Goal: Complete application form: Complete application form

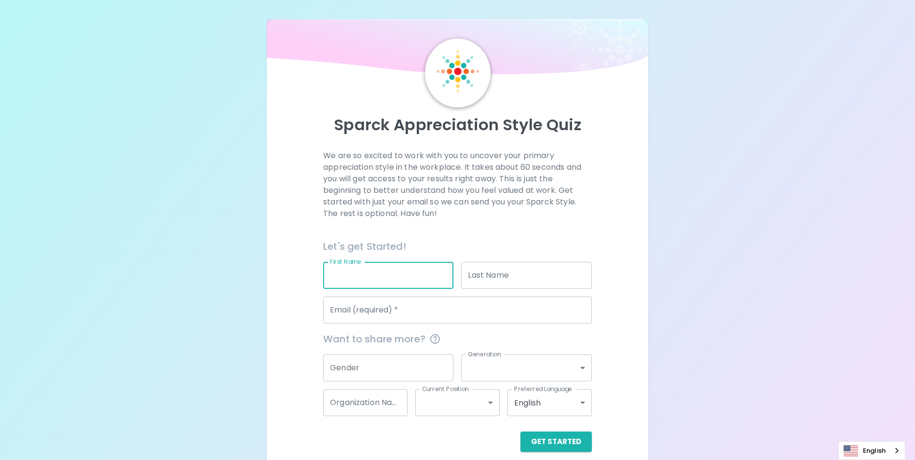
click at [399, 273] on input "First Name" at bounding box center [388, 275] width 130 height 27
type input "[PERSON_NAME]"
type input "[EMAIL_ADDRESS][DOMAIN_NAME]"
type input "King County"
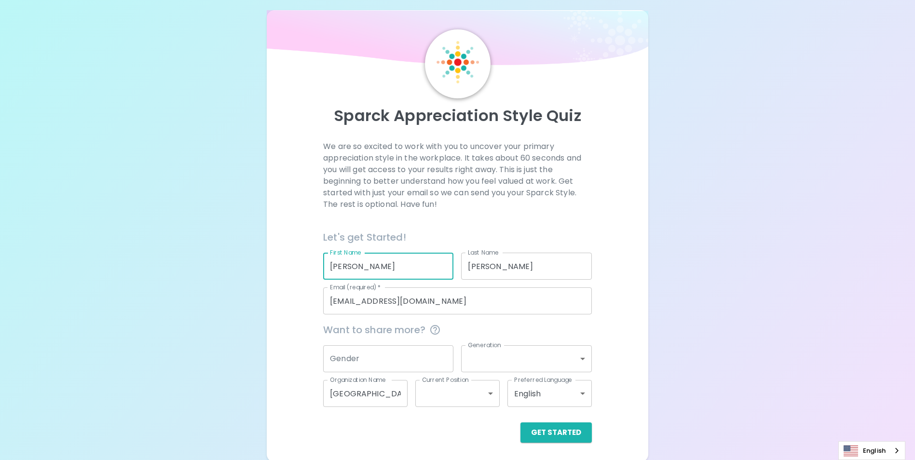
scroll to position [11, 0]
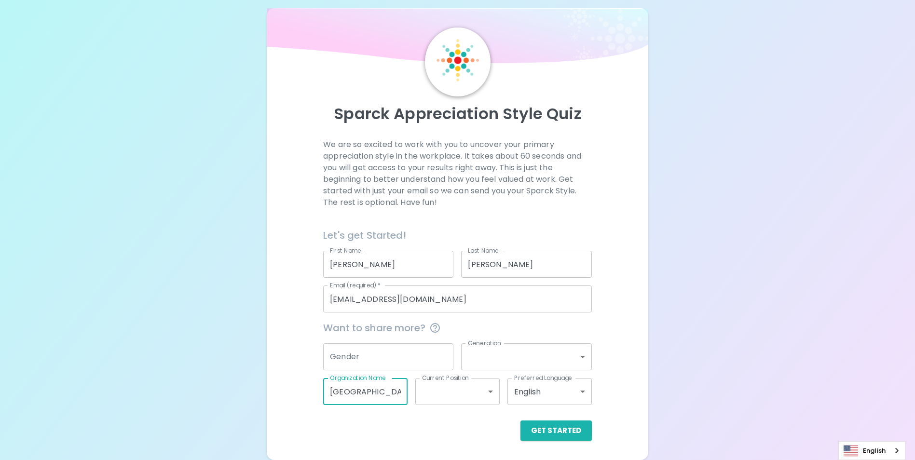
drag, startPoint x: 375, startPoint y: 395, endPoint x: 278, endPoint y: 386, distance: 97.8
click at [278, 386] on div "Sparck Appreciation Style Quiz We are so excited to work with you to uncover yo…" at bounding box center [457, 234] width 381 height 452
click at [560, 427] on button "Get Started" at bounding box center [555, 431] width 71 height 20
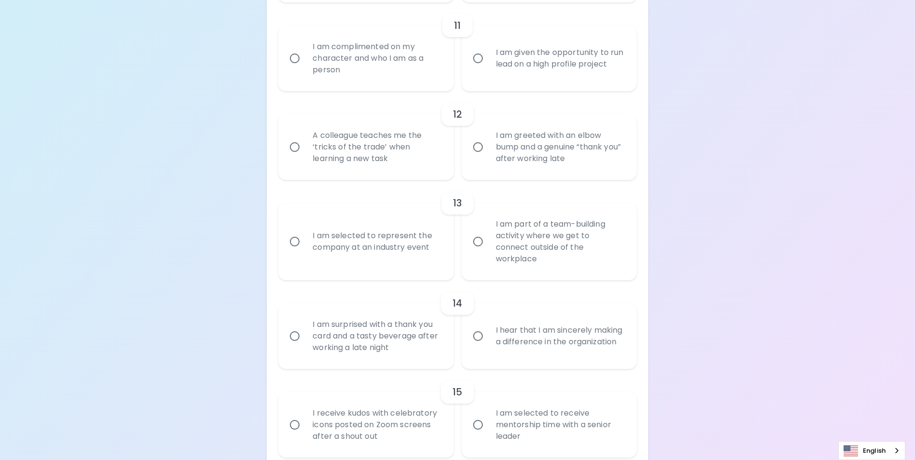
scroll to position [1161, 0]
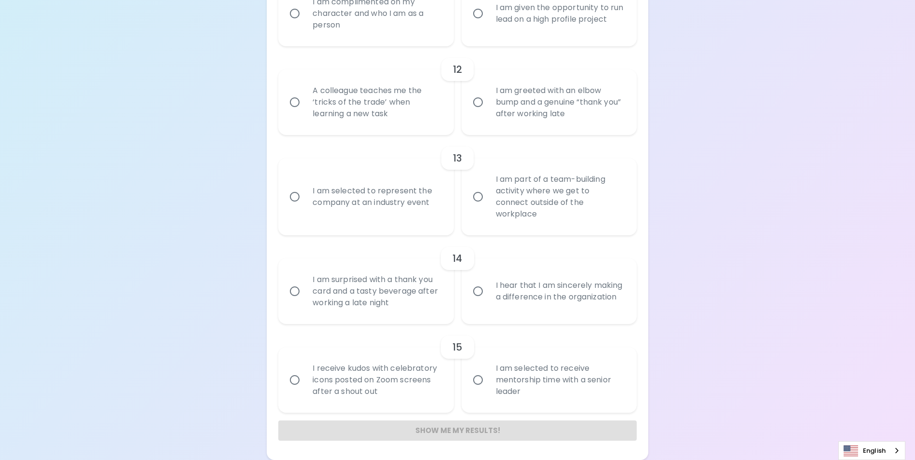
click at [482, 382] on input "I am selected to receive mentorship time with a senior leader" at bounding box center [478, 380] width 20 height 20
radio input "true"
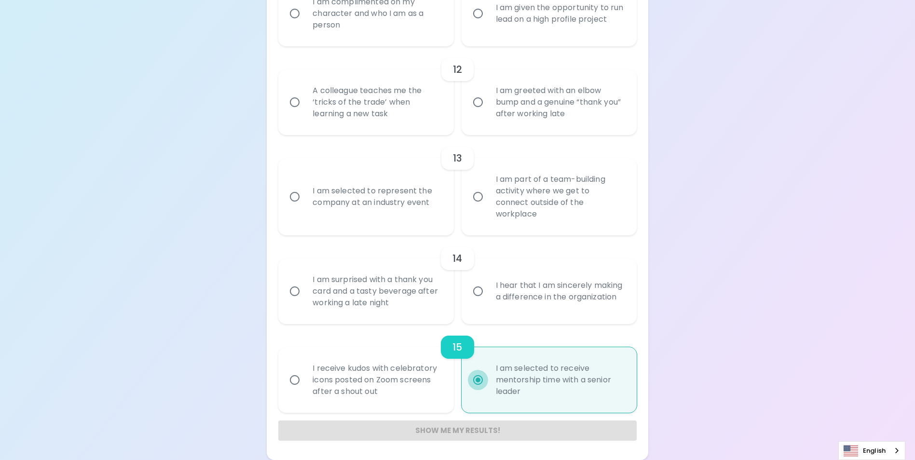
click at [482, 382] on input "I am selected to receive mentorship time with a senior leader" at bounding box center [478, 380] width 20 height 20
click at [479, 380] on input "I am selected to receive mentorship time with a senior leader" at bounding box center [478, 380] width 20 height 20
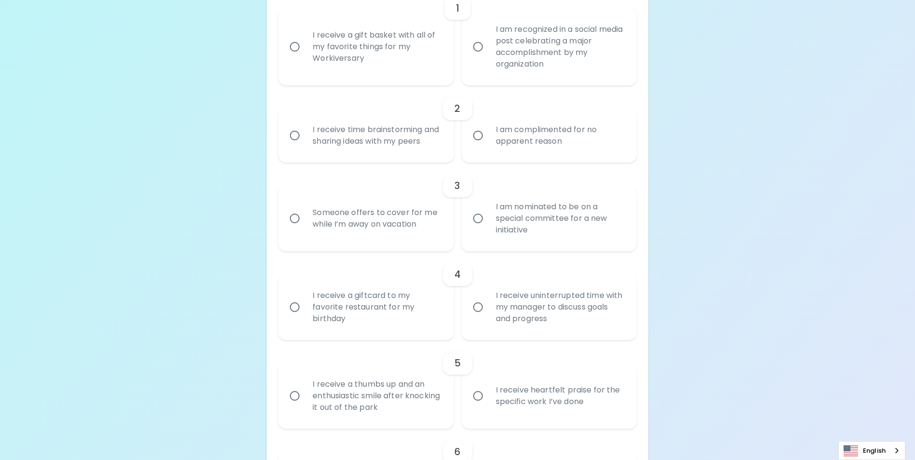
scroll to position [245, 0]
click at [472, 230] on input "I am nominated to be on a special committee for a new initiative" at bounding box center [478, 220] width 20 height 20
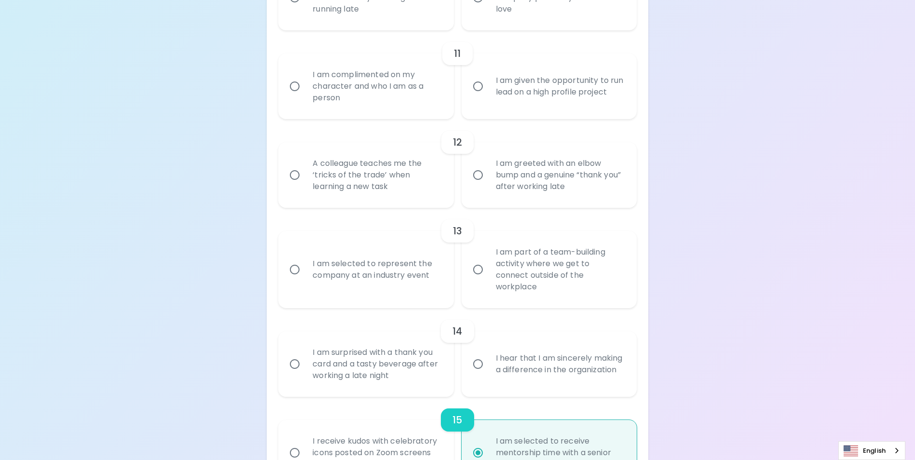
scroll to position [1161, 0]
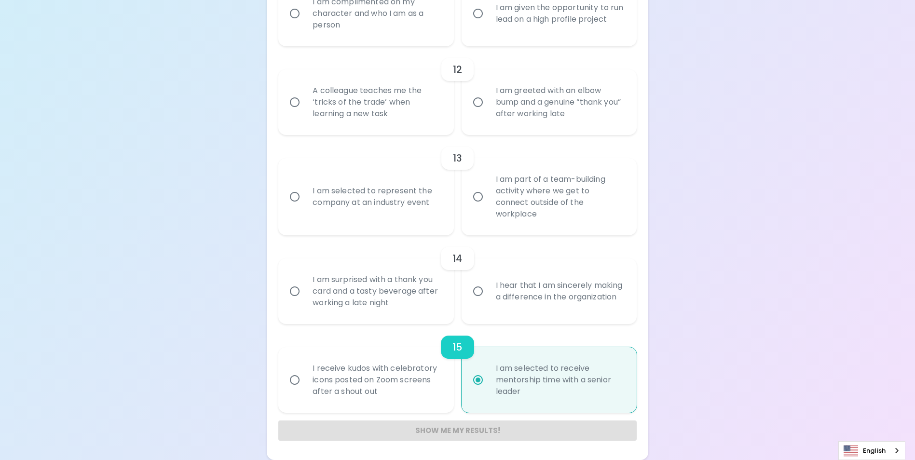
radio input "false"
click at [480, 382] on input "I am selected to receive mentorship time with a senior leader" at bounding box center [478, 380] width 20 height 20
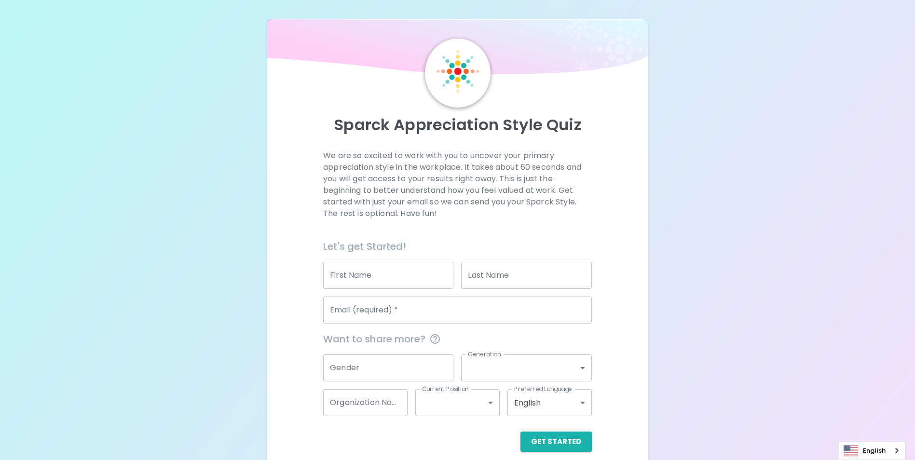
click at [374, 264] on input "First Name" at bounding box center [388, 275] width 130 height 27
type input "[PERSON_NAME]"
type input "[EMAIL_ADDRESS][DOMAIN_NAME]"
click at [557, 436] on button "Get Started" at bounding box center [555, 442] width 71 height 20
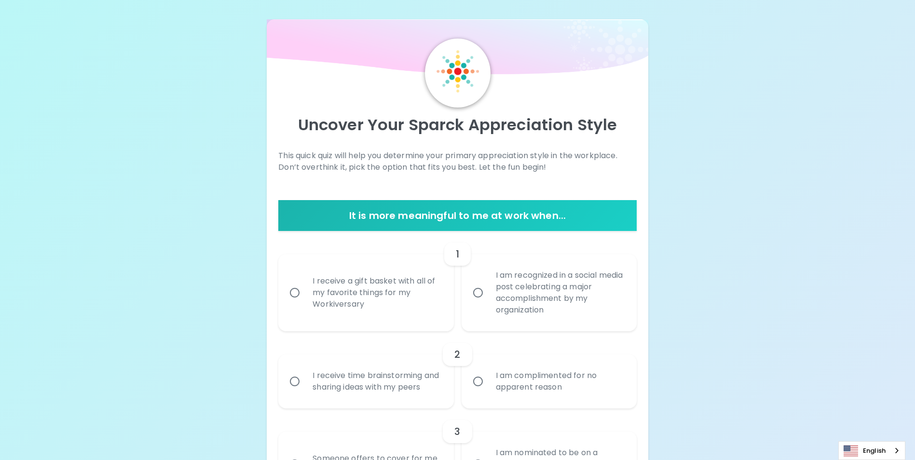
click at [371, 293] on div "I receive a gift basket with all of my favorite things for my Workiversary" at bounding box center [376, 293] width 143 height 58
click at [305, 293] on input "I receive a gift basket with all of my favorite things for my Workiversary" at bounding box center [295, 293] width 20 height 20
radio input "true"
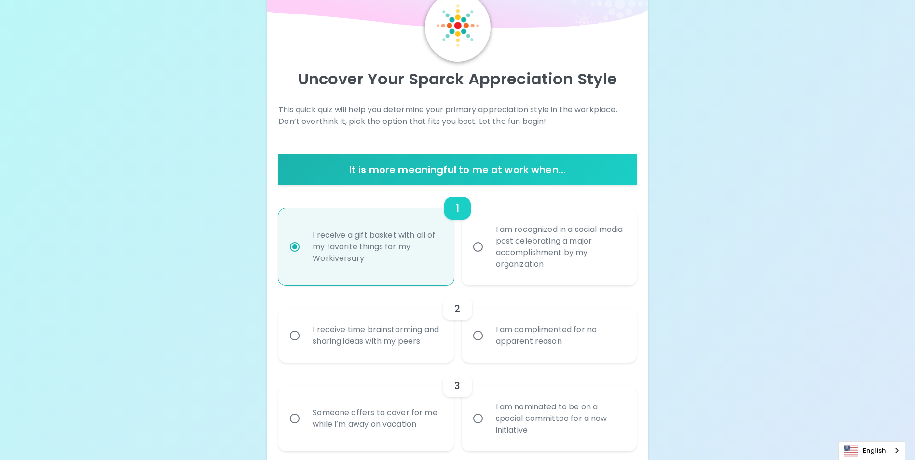
scroll to position [77, 0]
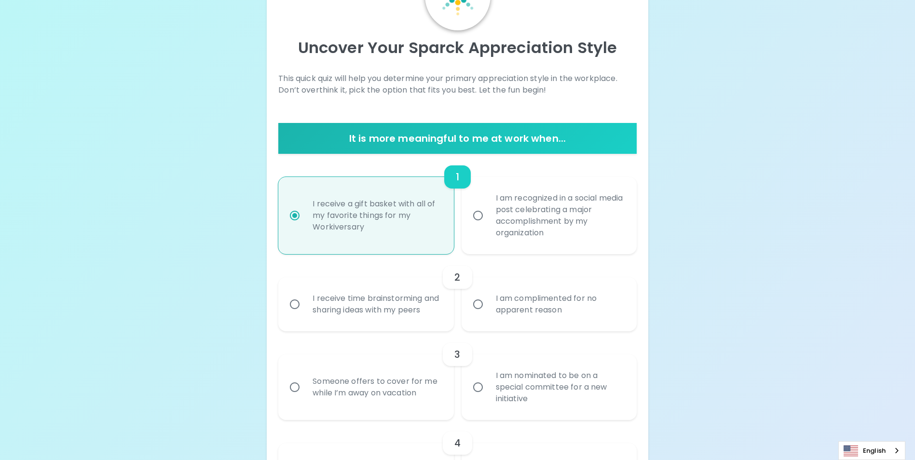
click at [372, 302] on div "I receive time brainstorming and sharing ideas with my peers" at bounding box center [376, 304] width 143 height 46
click at [305, 302] on input "I receive time brainstorming and sharing ideas with my peers" at bounding box center [295, 304] width 20 height 20
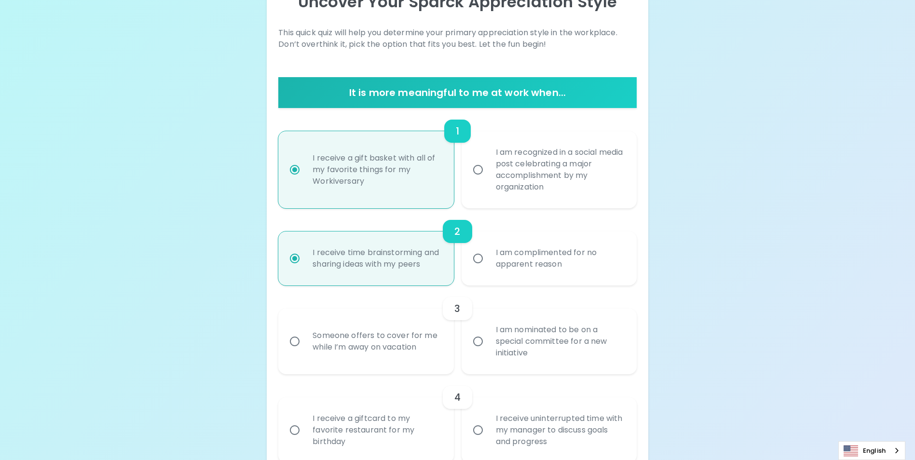
scroll to position [154, 0]
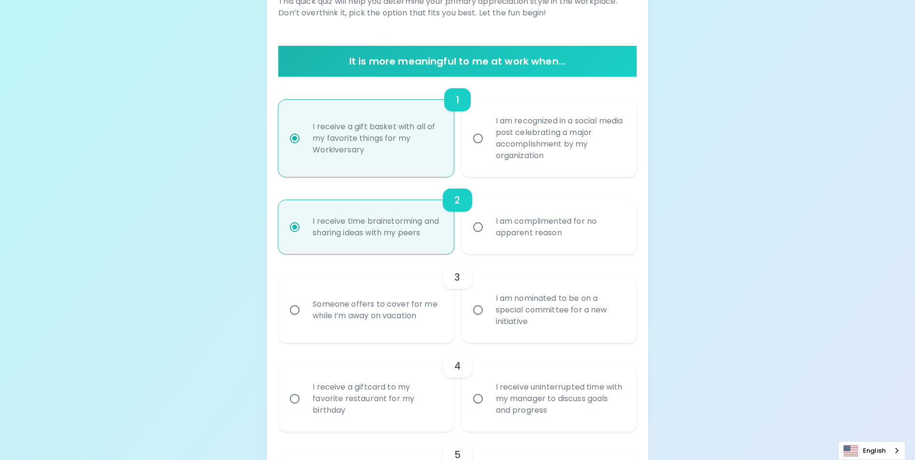
radio input "true"
click at [509, 312] on div "I am nominated to be on a special committee for a new initiative" at bounding box center [559, 310] width 143 height 58
click at [488, 312] on input "I am nominated to be on a special committee for a new initiative" at bounding box center [478, 310] width 20 height 20
radio input "false"
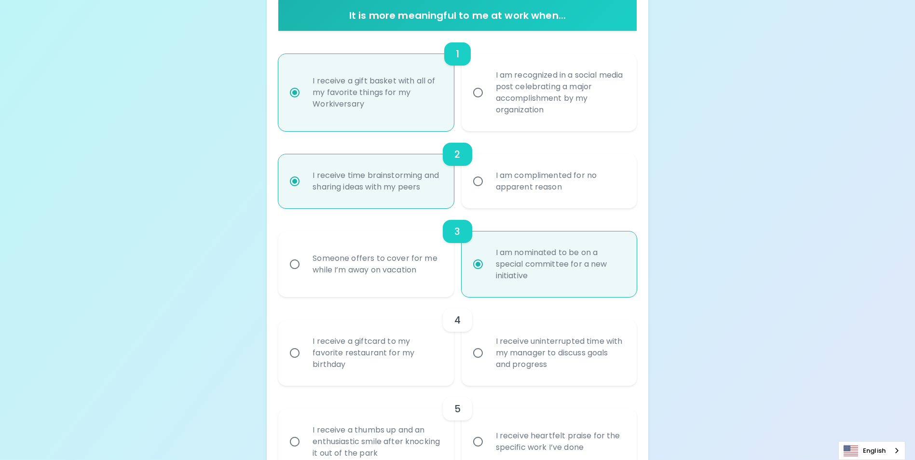
scroll to position [232, 0]
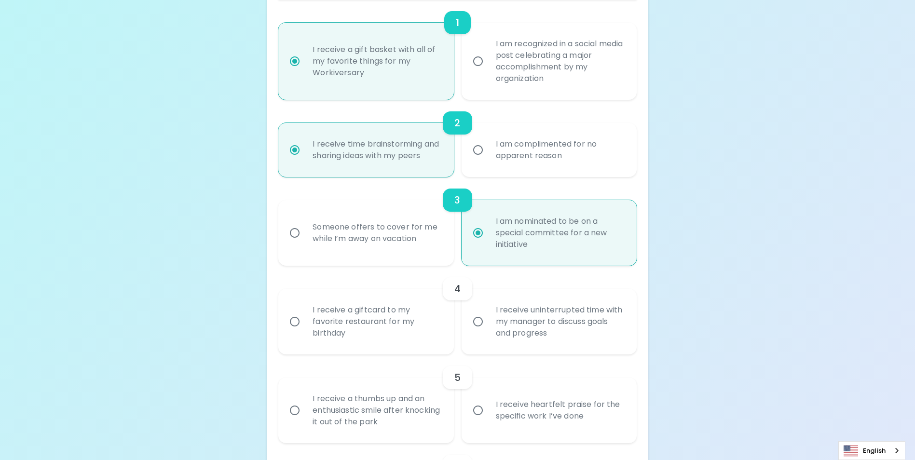
radio input "true"
click at [520, 331] on div "I receive uninterrupted time with my manager to discuss goals and progress" at bounding box center [559, 322] width 143 height 58
click at [488, 331] on input "I receive uninterrupted time with my manager to discuss goals and progress" at bounding box center [478, 322] width 20 height 20
radio input "false"
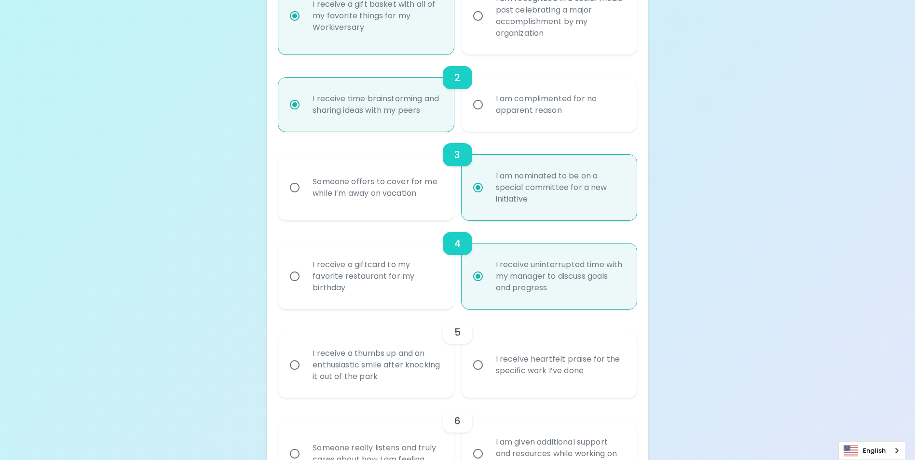
scroll to position [309, 0]
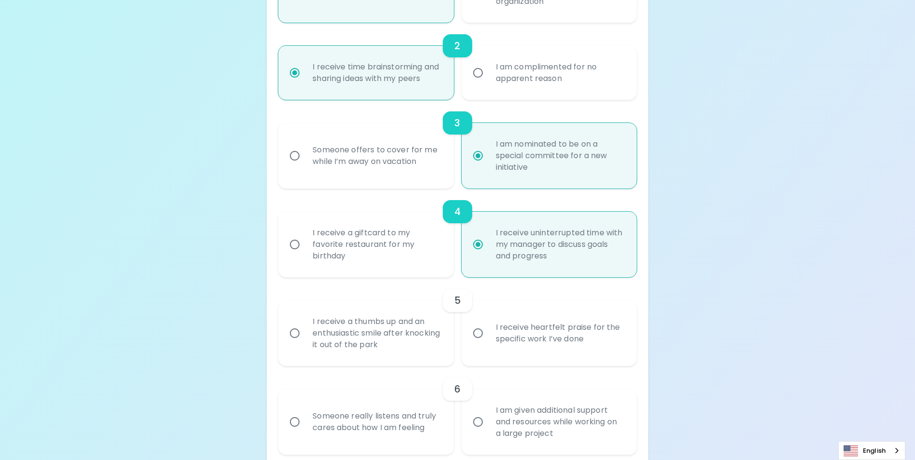
radio input "true"
click at [499, 346] on div "I receive heartfelt praise for the specific work I’ve done" at bounding box center [559, 333] width 143 height 46
click at [488, 343] on input "I receive heartfelt praise for the specific work I’ve done" at bounding box center [478, 333] width 20 height 20
radio input "false"
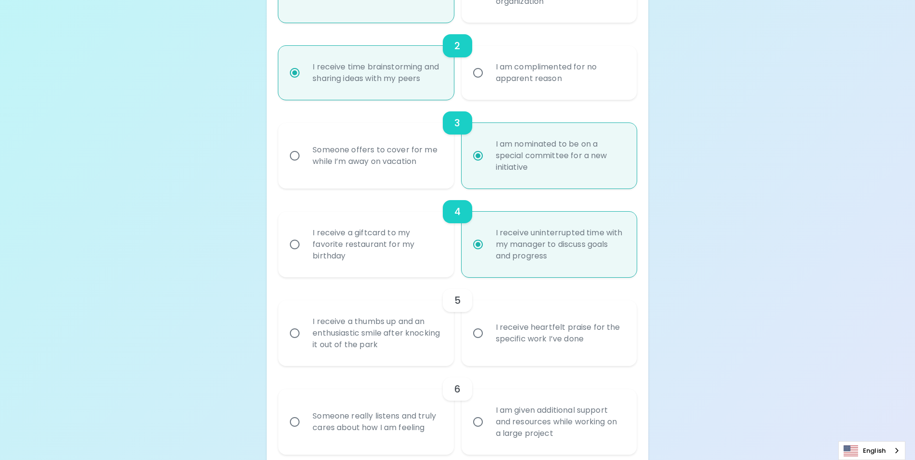
radio input "false"
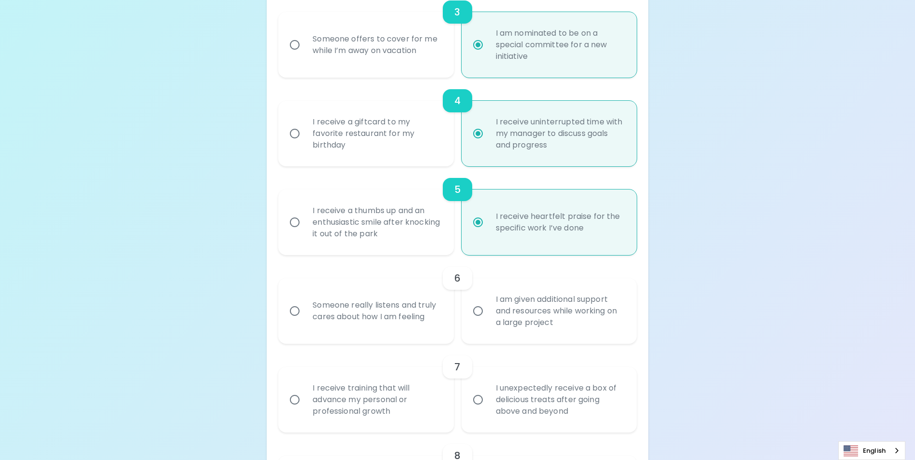
scroll to position [434, 0]
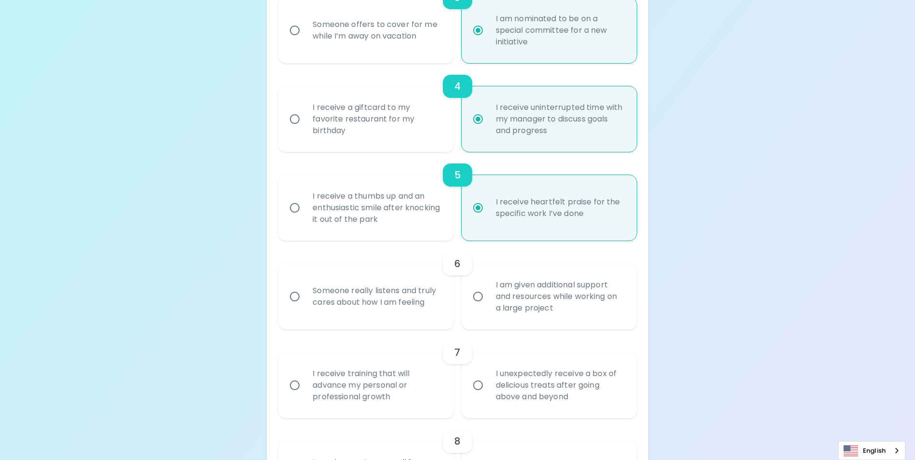
radio input "true"
click at [532, 314] on div "I am given additional support and resources while working on a large project" at bounding box center [559, 297] width 143 height 58
click at [488, 307] on input "I am given additional support and resources while working on a large project" at bounding box center [478, 296] width 20 height 20
radio input "false"
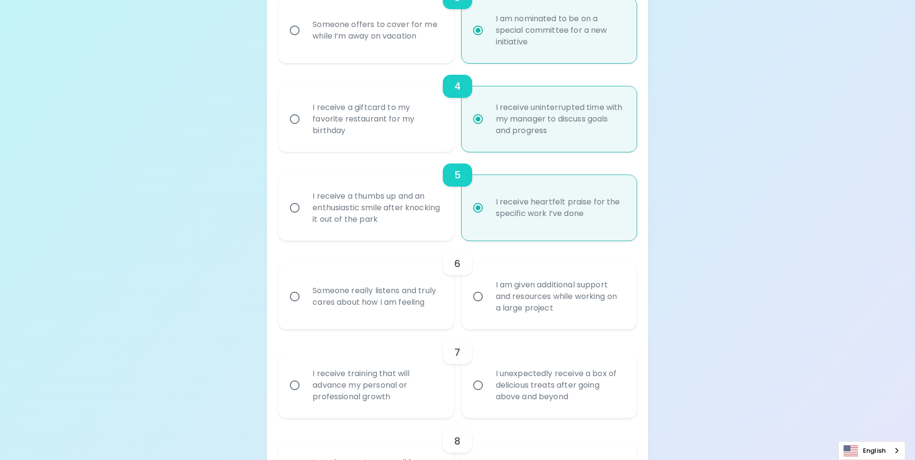
radio input "false"
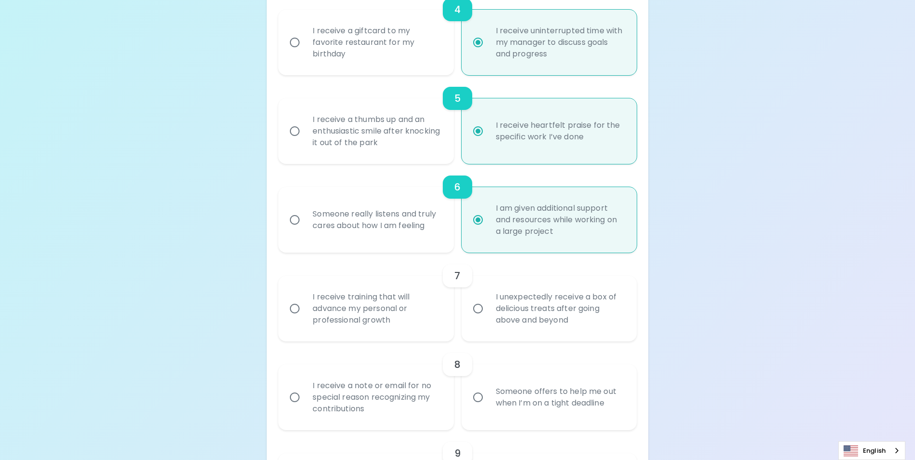
scroll to position [511, 0]
radio input "true"
click at [361, 315] on div "I receive training that will advance my personal or professional growth" at bounding box center [376, 308] width 143 height 58
click at [305, 315] on input "I receive training that will advance my personal or professional growth" at bounding box center [295, 308] width 20 height 20
radio input "false"
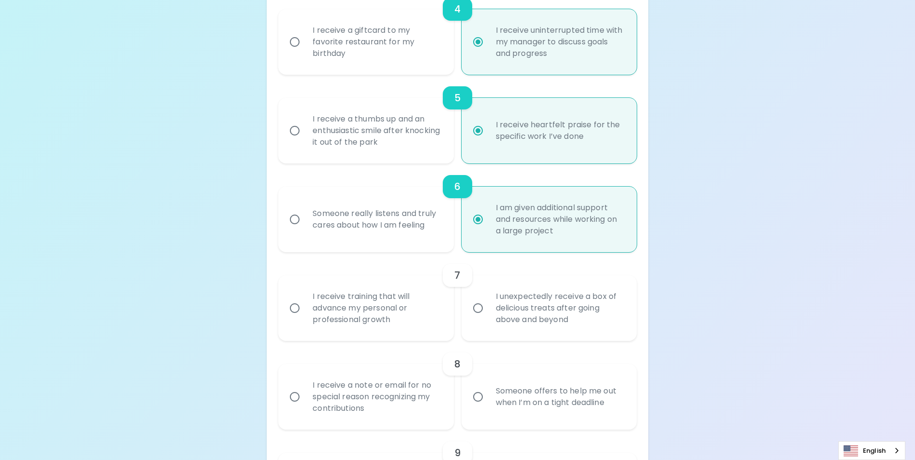
radio input "false"
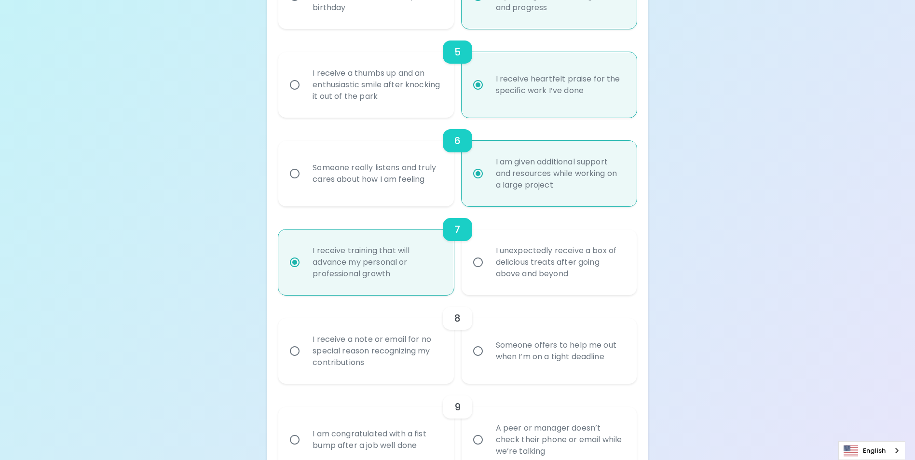
scroll to position [588, 0]
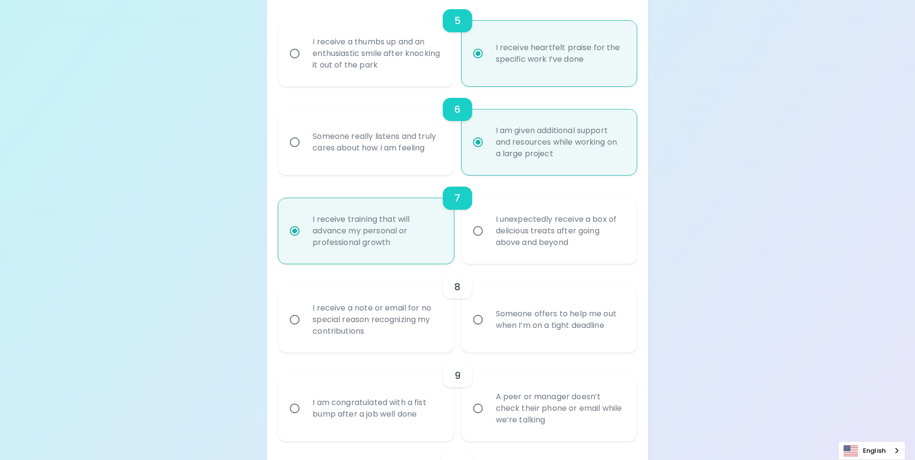
radio input "true"
click at [545, 319] on div "Someone offers to help me out when I’m on a tight deadline" at bounding box center [559, 320] width 143 height 46
click at [488, 319] on input "Someone offers to help me out when I’m on a tight deadline" at bounding box center [478, 320] width 20 height 20
radio input "false"
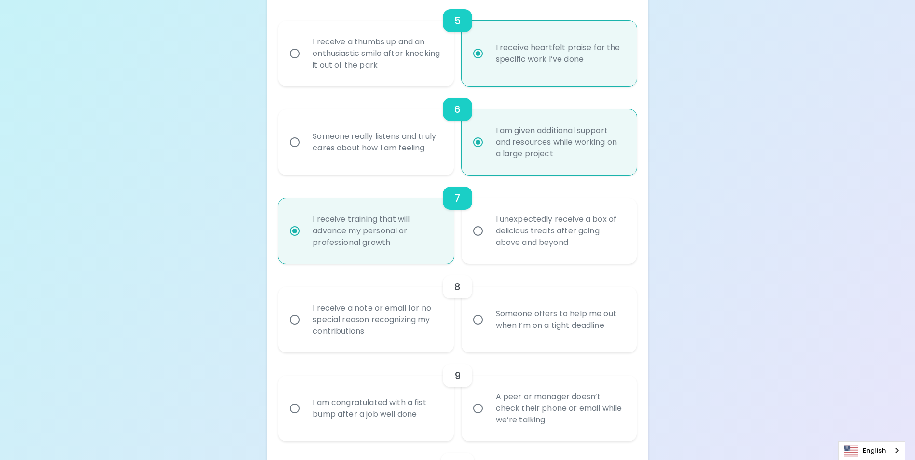
radio input "false"
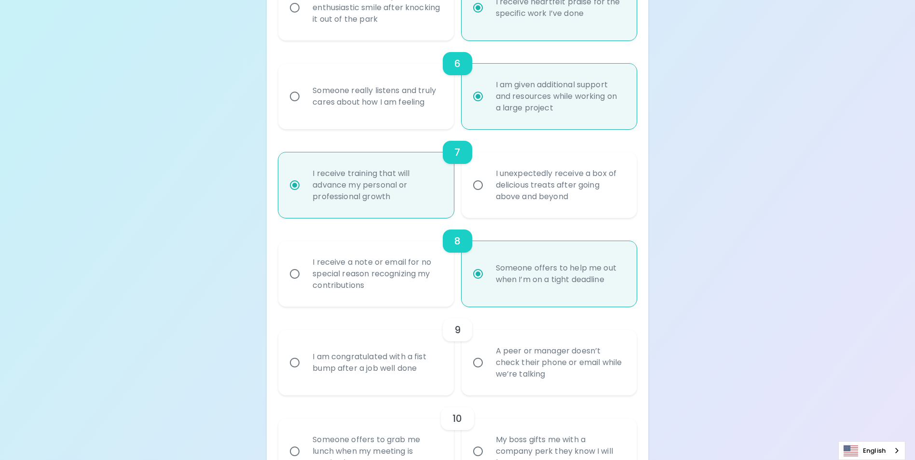
scroll to position [666, 0]
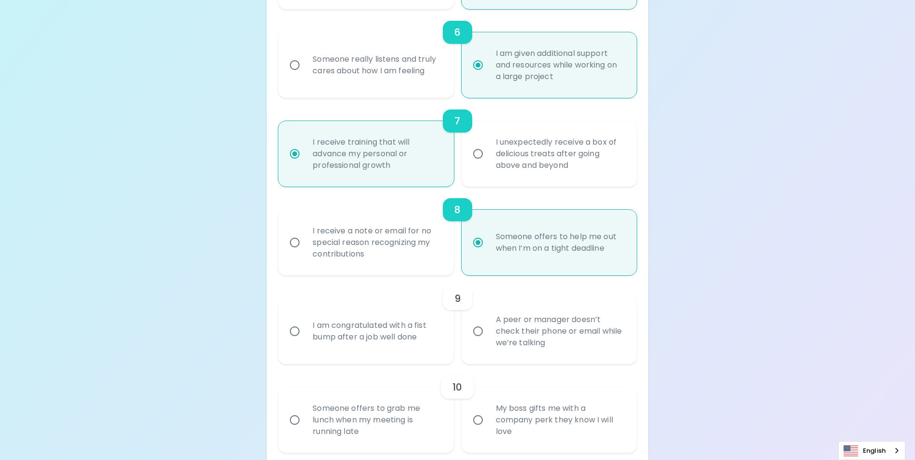
radio input "true"
click at [520, 339] on div "A peer or manager doesn’t check their phone or email while we’re talking" at bounding box center [559, 331] width 143 height 58
click at [488, 339] on input "A peer or manager doesn’t check their phone or email while we’re talking" at bounding box center [478, 331] width 20 height 20
radio input "false"
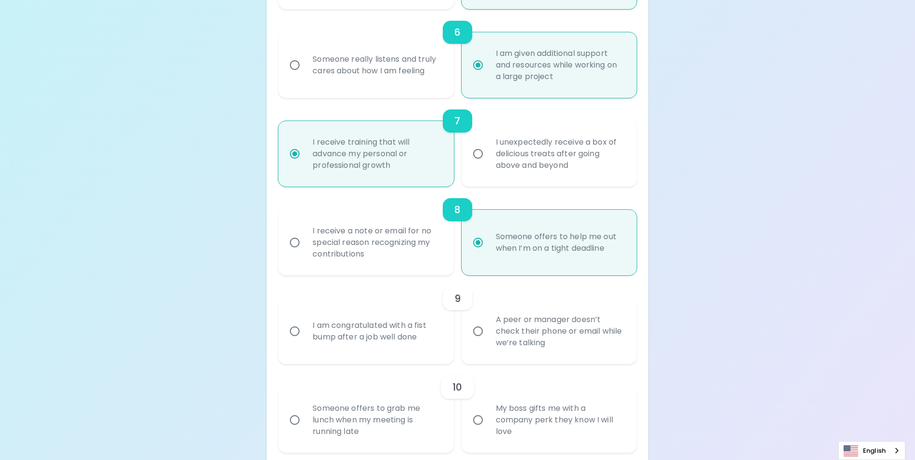
radio input "false"
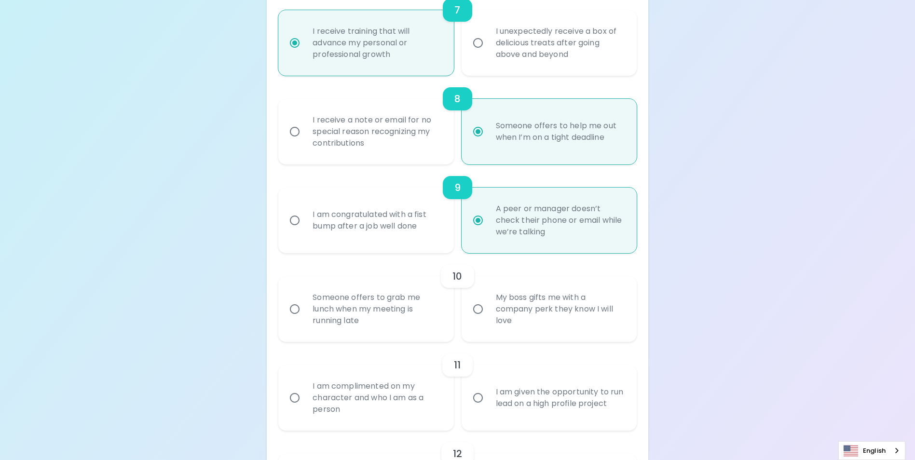
scroll to position [791, 0]
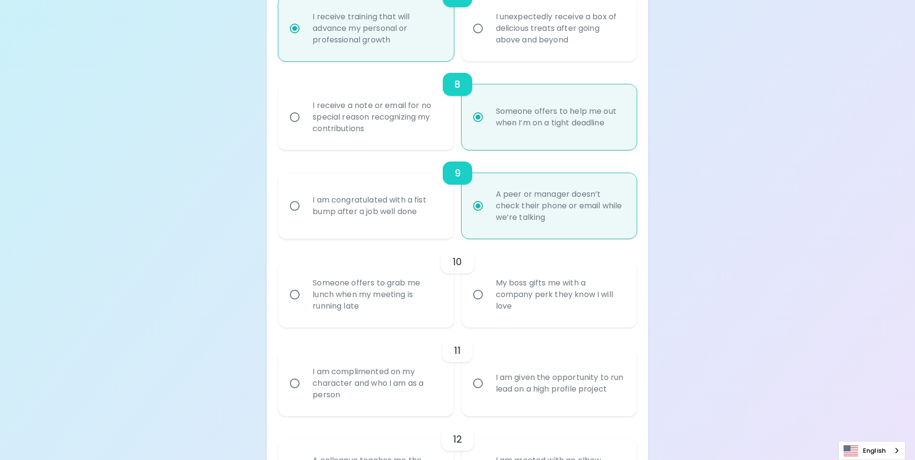
radio input "true"
click at [380, 311] on div "Someone offers to grab me lunch when my meeting is running late" at bounding box center [376, 295] width 143 height 58
click at [305, 305] on input "Someone offers to grab me lunch when my meeting is running late" at bounding box center [295, 295] width 20 height 20
radio input "false"
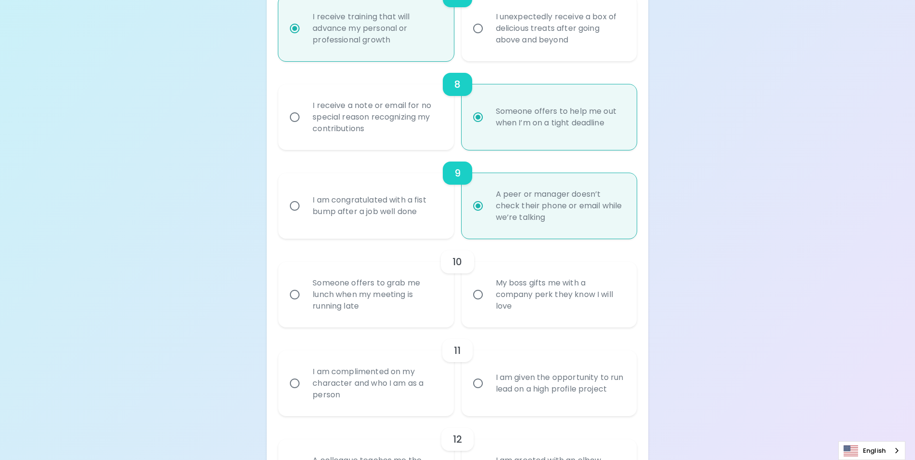
radio input "false"
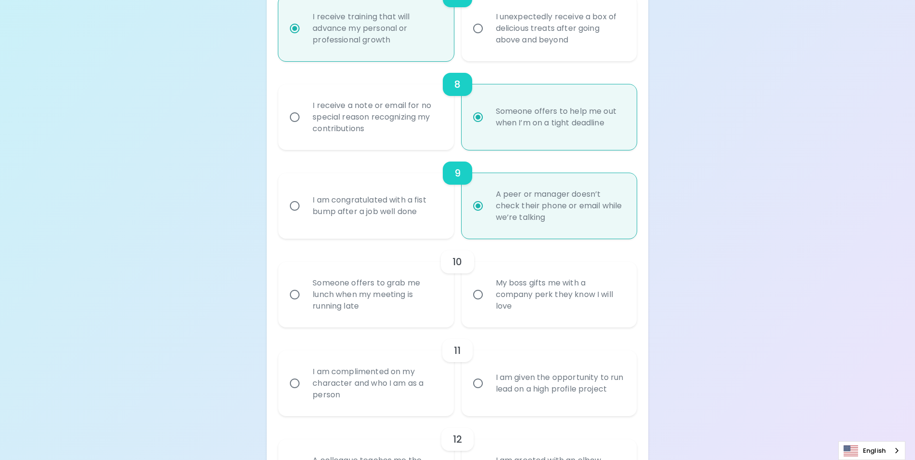
radio input "false"
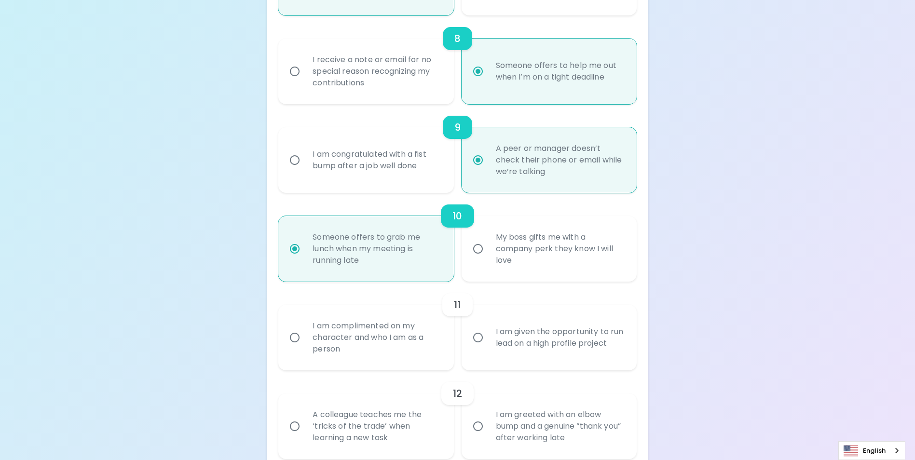
scroll to position [868, 0]
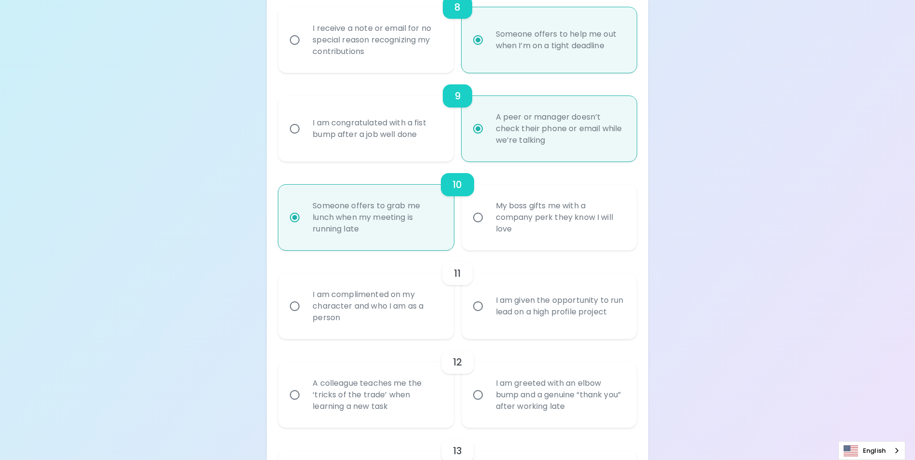
radio input "true"
click at [510, 311] on div "I am given the opportunity to run lead on a high profile project" at bounding box center [559, 306] width 143 height 46
click at [488, 311] on input "I am given the opportunity to run lead on a high profile project" at bounding box center [478, 306] width 20 height 20
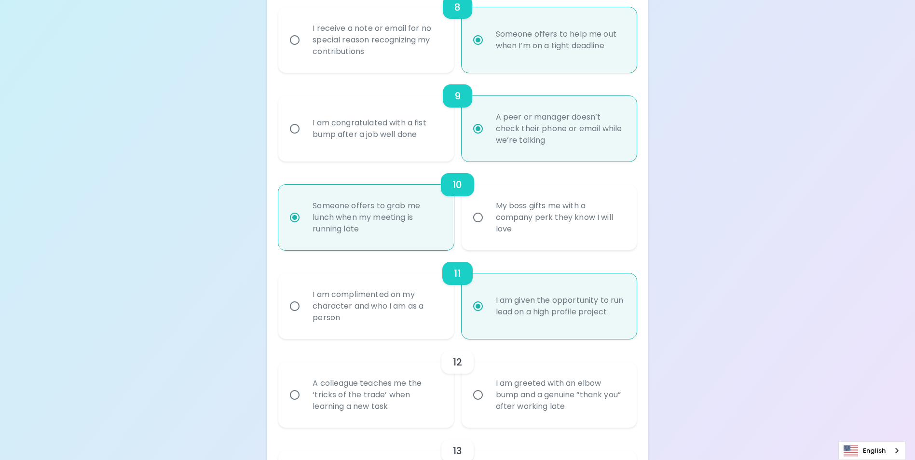
radio input "false"
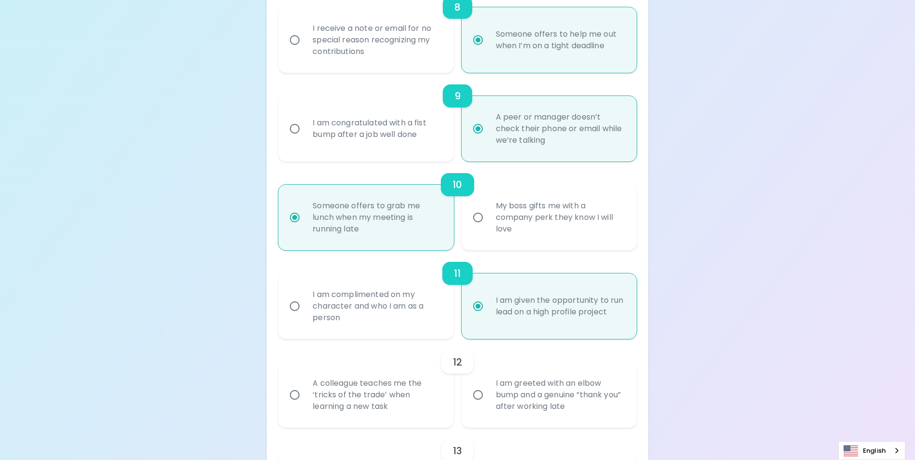
radio input "false"
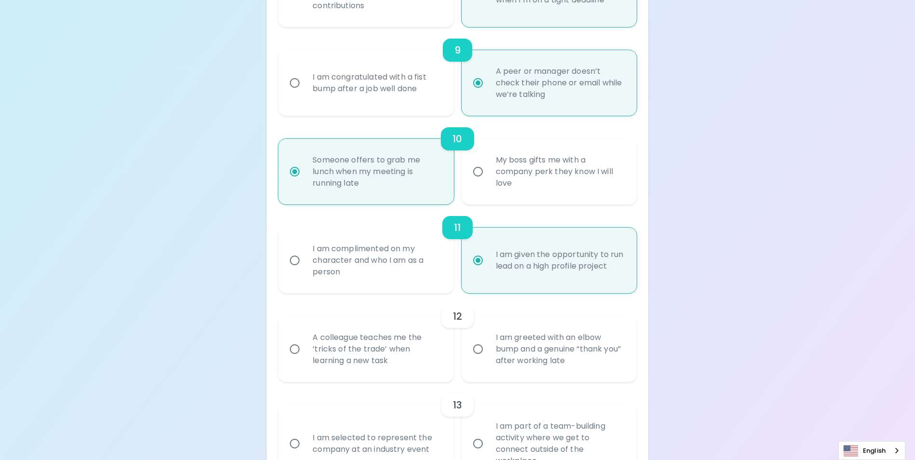
scroll to position [945, 0]
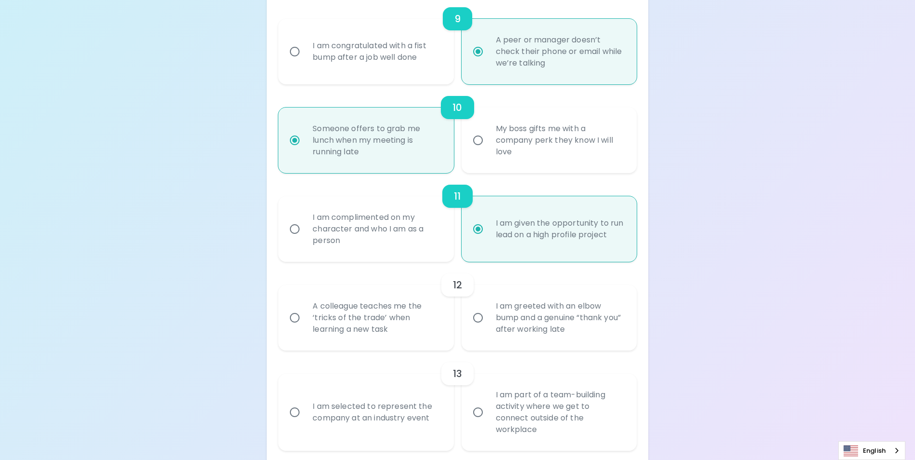
radio input "true"
click at [403, 341] on div "A colleague teaches me the ‘tricks of the trade’ when learning a new task" at bounding box center [376, 318] width 143 height 58
click at [305, 328] on input "A colleague teaches me the ‘tricks of the trade’ when learning a new task" at bounding box center [295, 318] width 20 height 20
radio input "false"
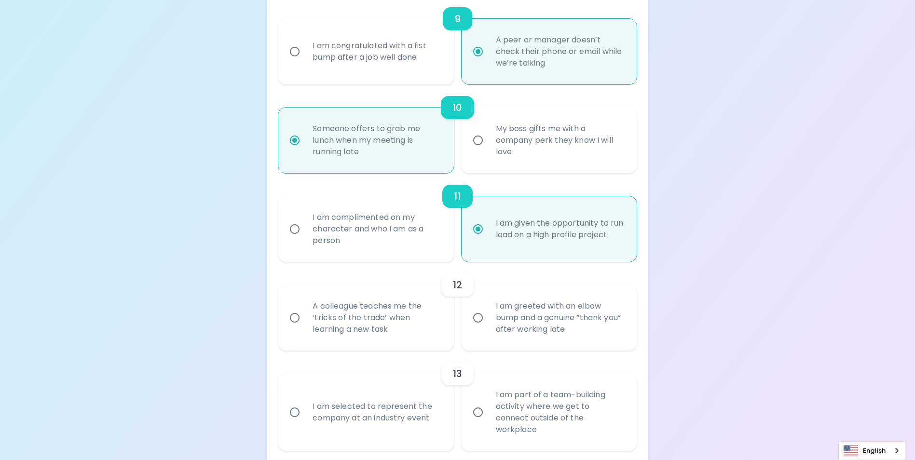
radio input "false"
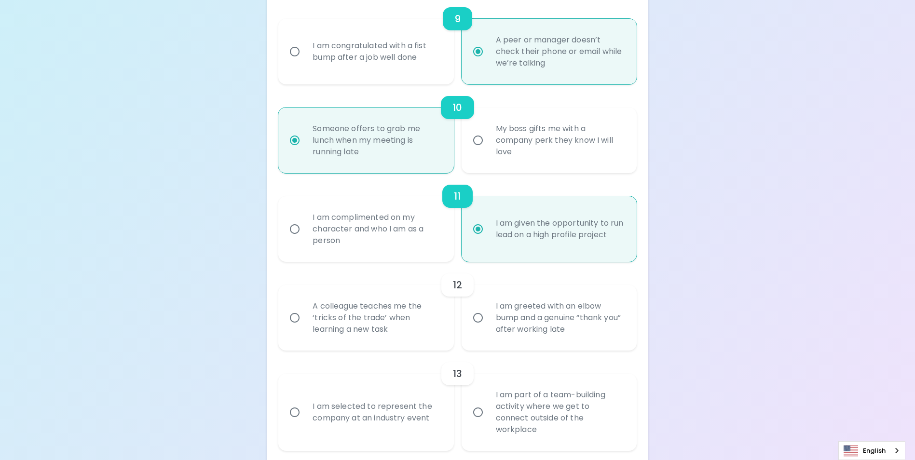
radio input "false"
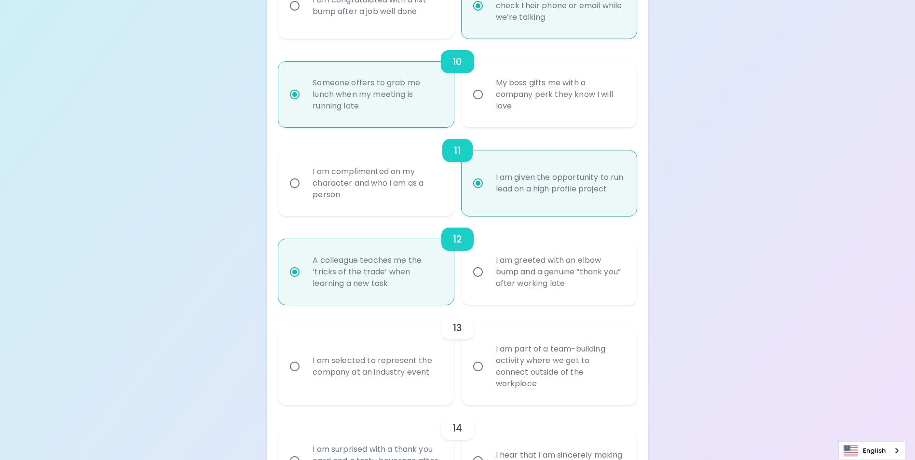
scroll to position [1023, 0]
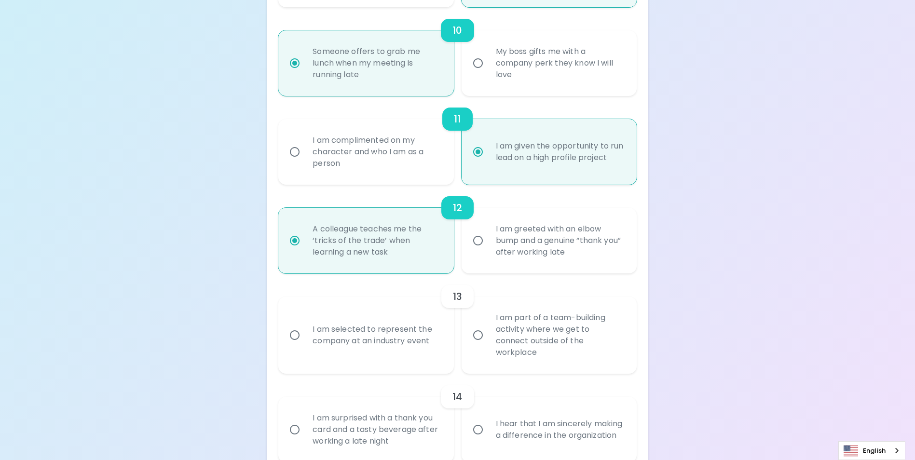
radio input "true"
click at [412, 356] on div "I am selected to represent the company at an industry event" at bounding box center [376, 335] width 143 height 46
click at [305, 345] on input "I am selected to represent the company at an industry event" at bounding box center [295, 335] width 20 height 20
radio input "false"
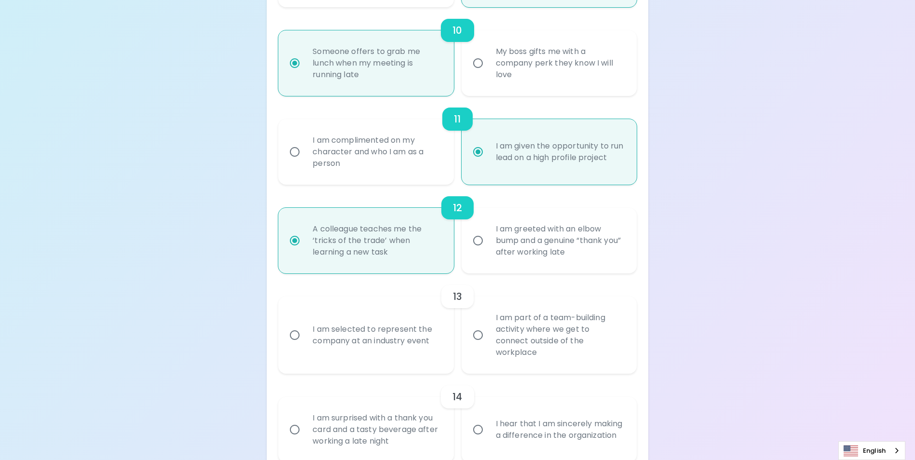
radio input "false"
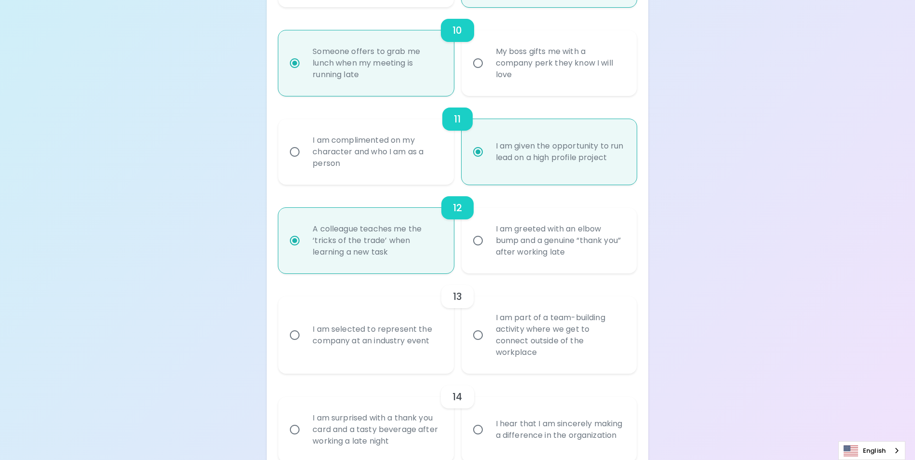
radio input "false"
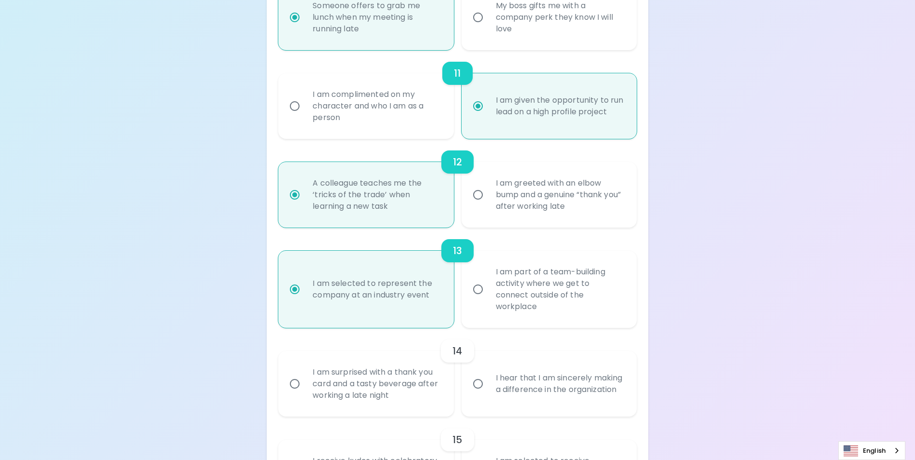
scroll to position [1100, 0]
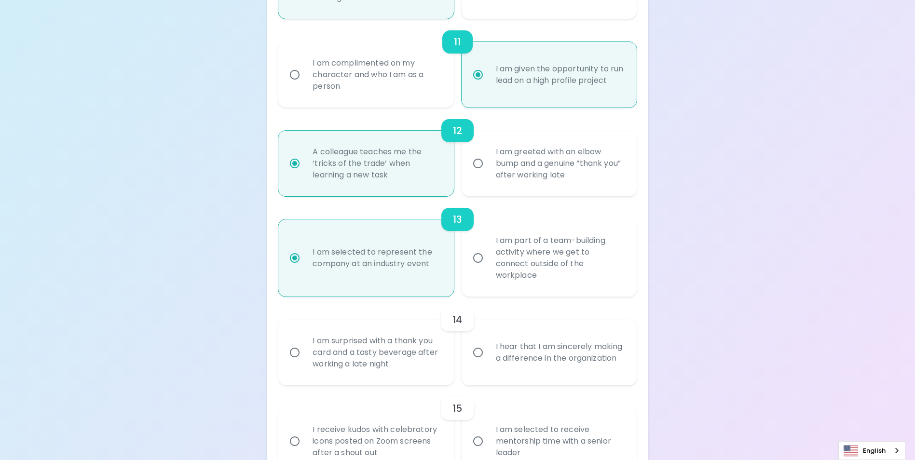
radio input "true"
click at [574, 358] on div "I hear that I am sincerely making a difference in the organization" at bounding box center [559, 352] width 143 height 46
click at [488, 358] on input "I hear that I am sincerely making a difference in the organization" at bounding box center [478, 352] width 20 height 20
radio input "false"
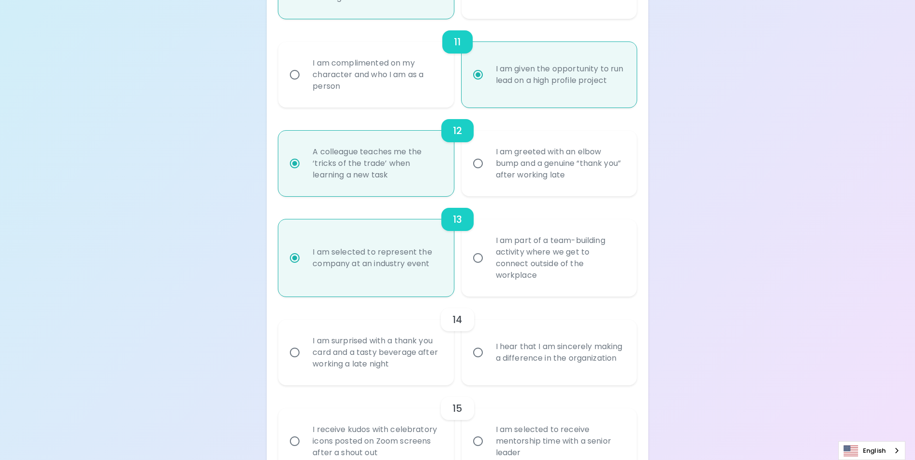
radio input "false"
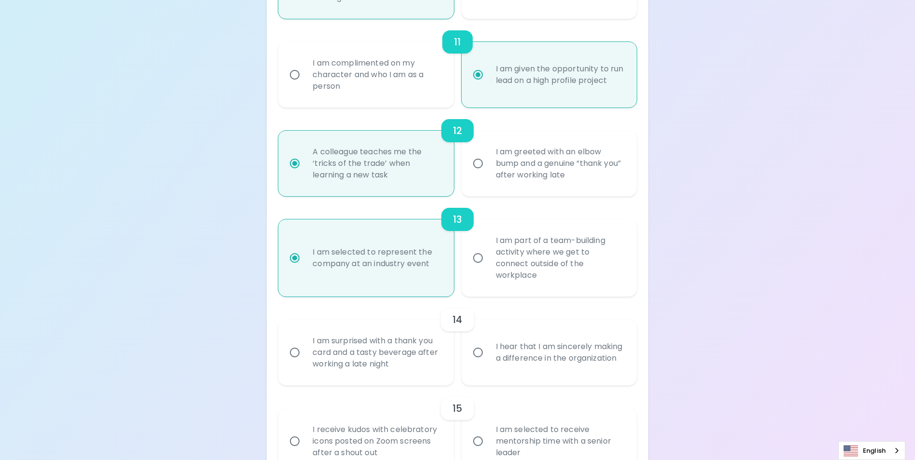
radio input "false"
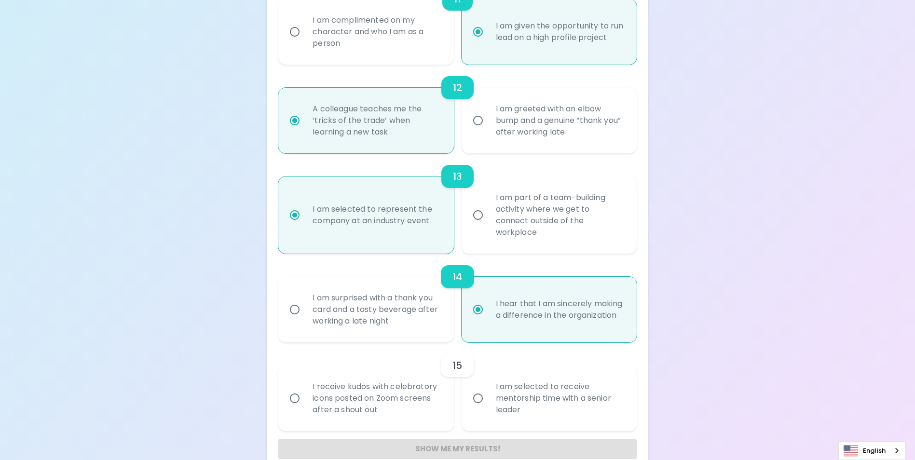
scroll to position [1161, 0]
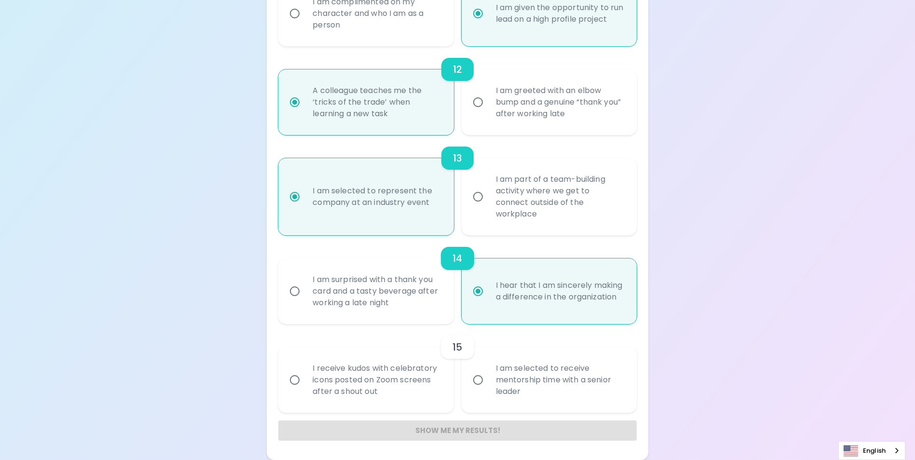
radio input "true"
click at [545, 378] on div "I am selected to receive mentorship time with a senior leader" at bounding box center [559, 380] width 143 height 58
click at [488, 378] on input "I am selected to receive mentorship time with a senior leader" at bounding box center [478, 380] width 20 height 20
radio input "false"
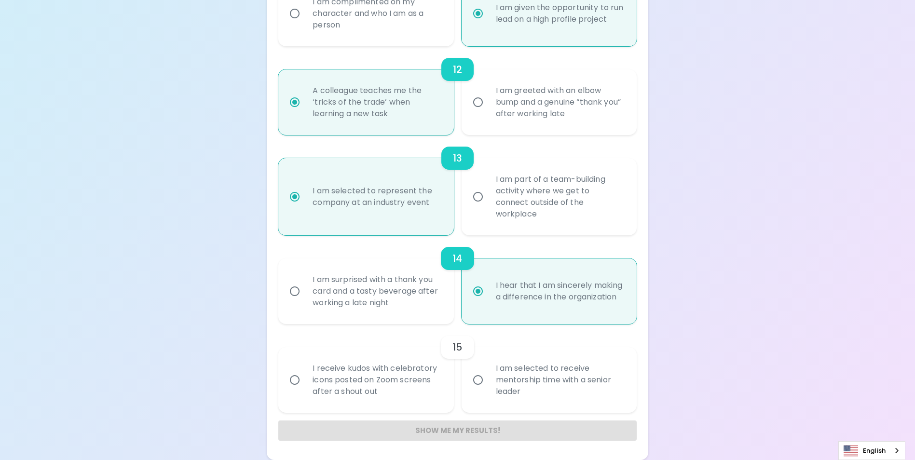
radio input "false"
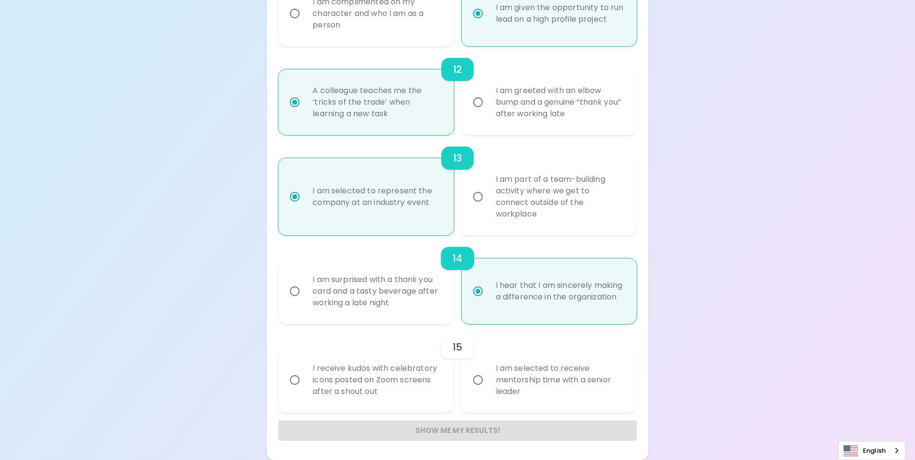
radio input "false"
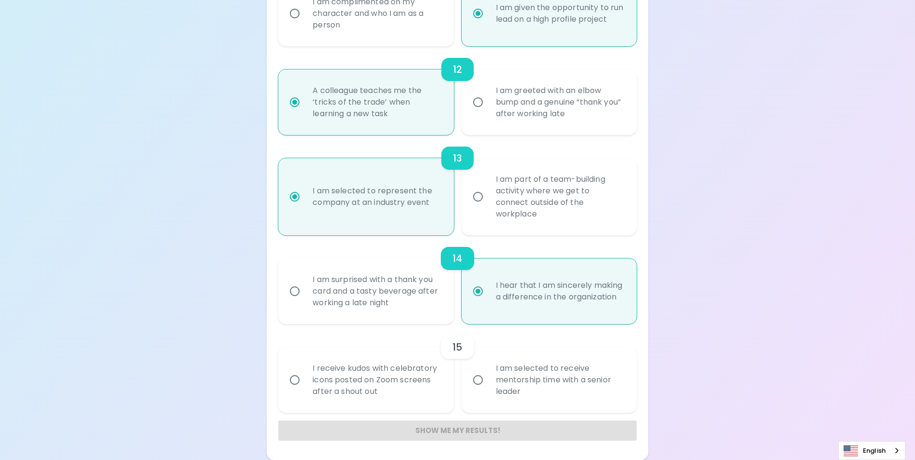
radio input "false"
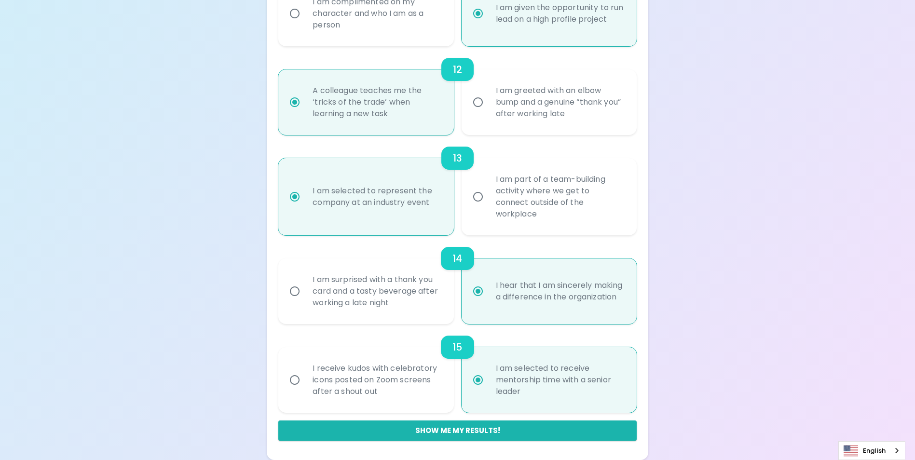
radio input "true"
click at [526, 429] on button "Show me my results!" at bounding box center [457, 431] width 358 height 20
radio input "false"
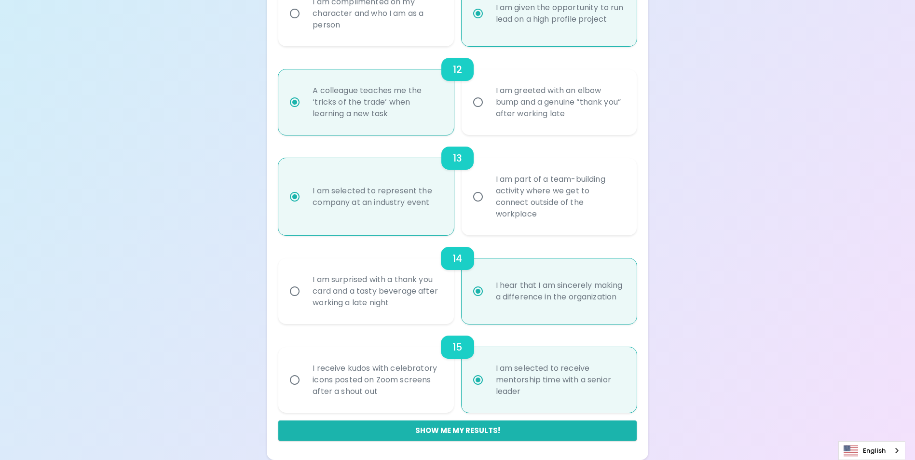
radio input "false"
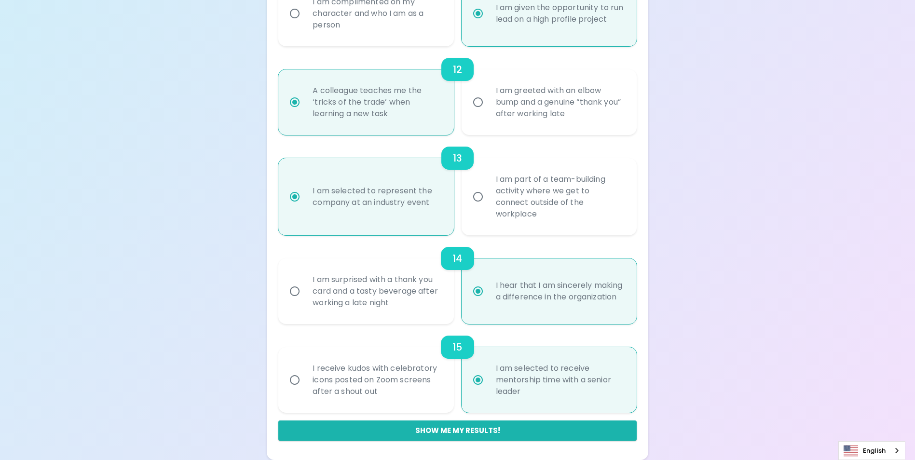
radio input "false"
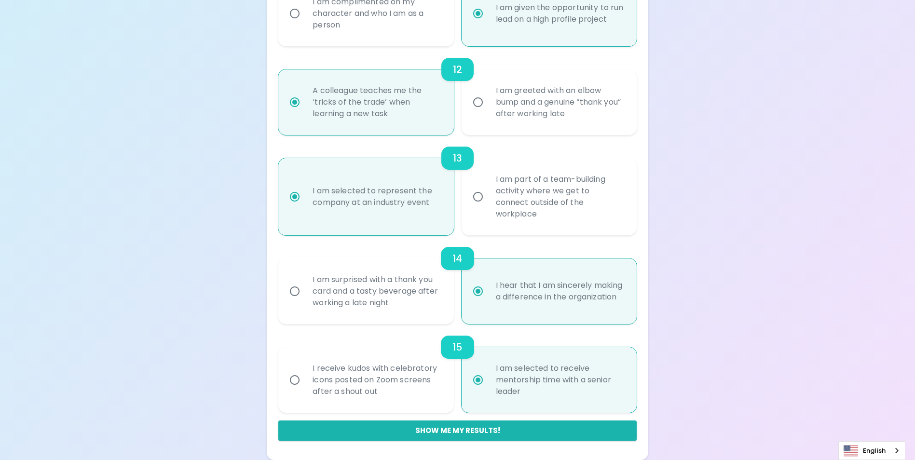
radio input "false"
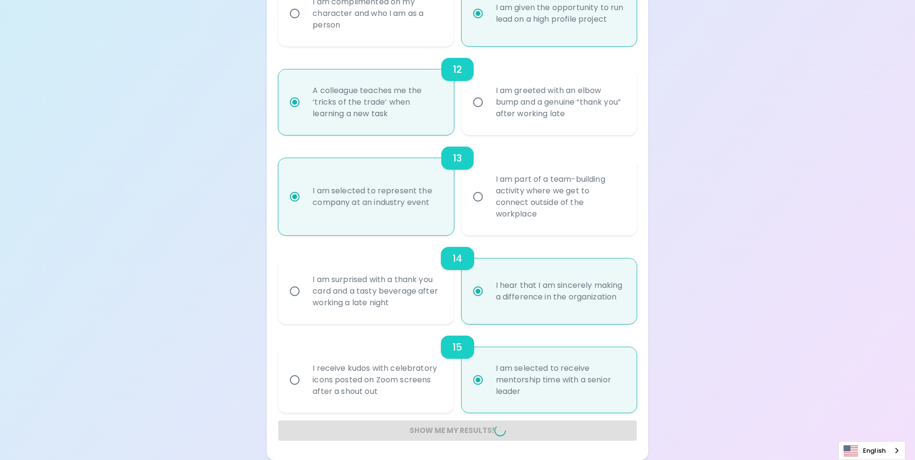
radio input "false"
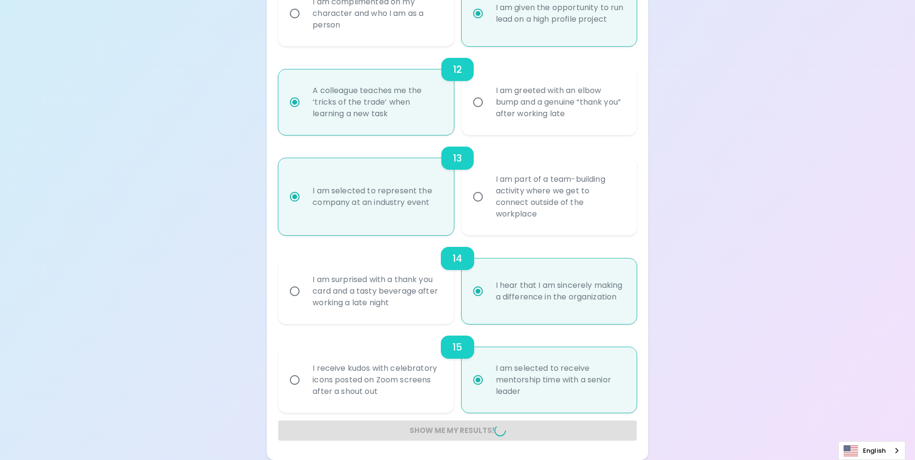
radio input "false"
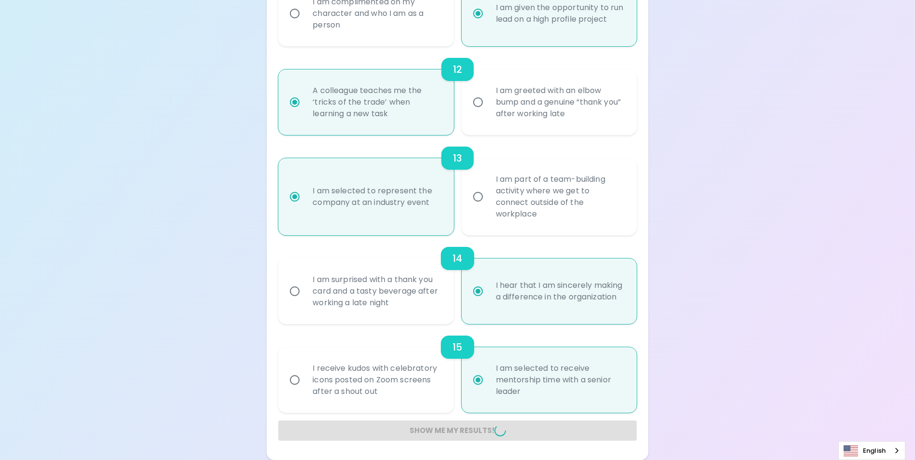
radio input "false"
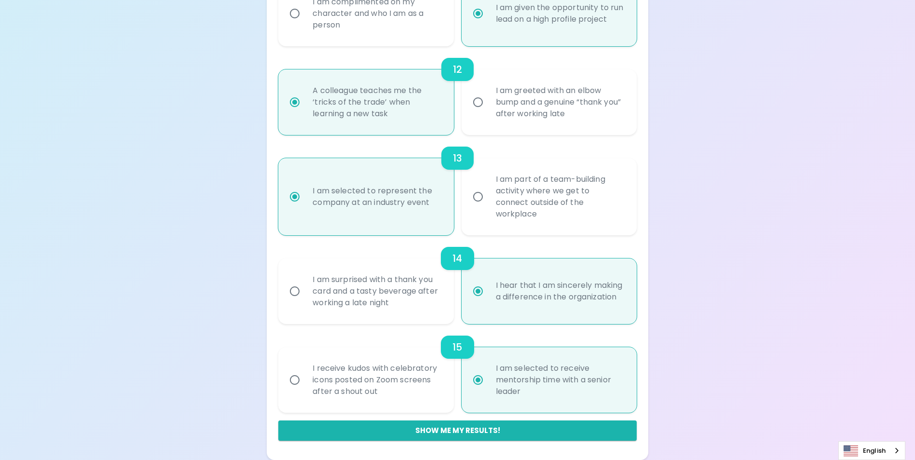
scroll to position [161, 0]
